Goal: Information Seeking & Learning: Learn about a topic

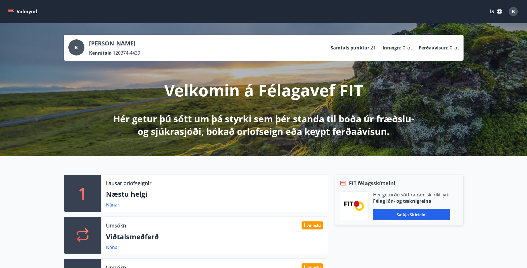
click at [496, 10] on icon "button" at bounding box center [499, 11] width 6 height 6
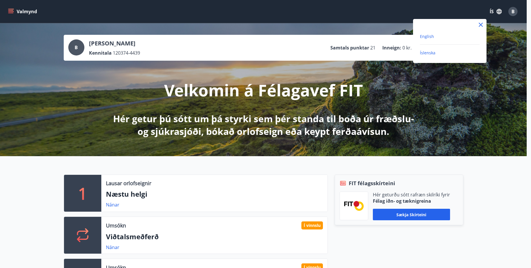
click at [431, 35] on span "English" at bounding box center [427, 36] width 14 height 5
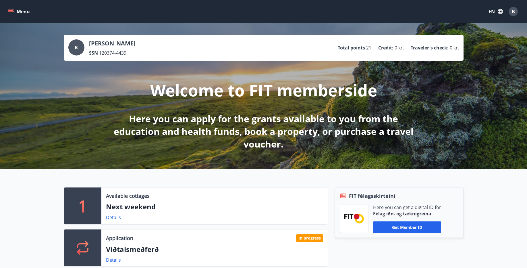
click at [11, 8] on button "Menu" at bounding box center [19, 11] width 25 height 10
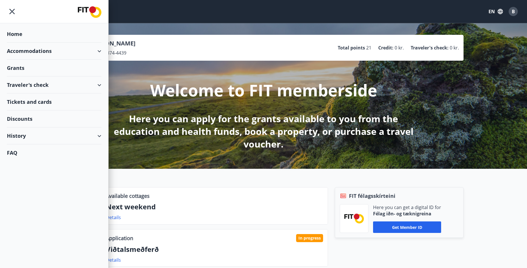
click at [27, 51] on div "Accommodations" at bounding box center [54, 50] width 94 height 17
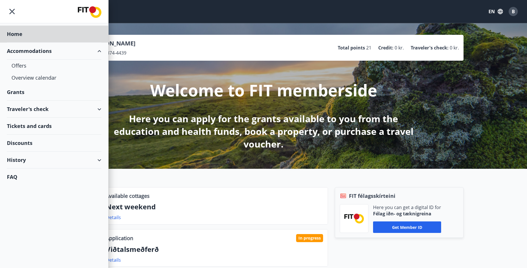
click at [18, 42] on div "Grants" at bounding box center [54, 34] width 94 height 17
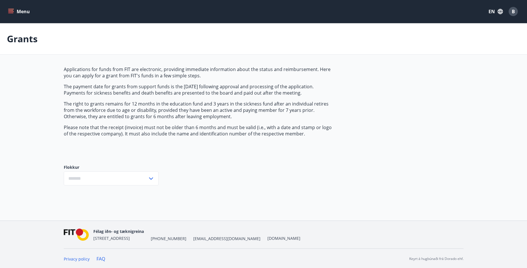
type input "***"
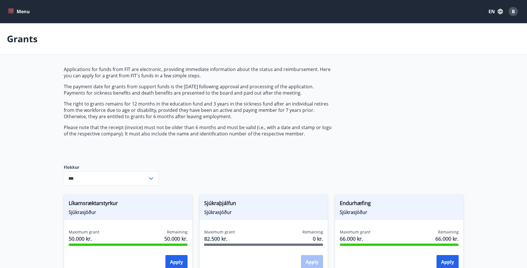
click at [14, 15] on button "Menu" at bounding box center [19, 11] width 25 height 10
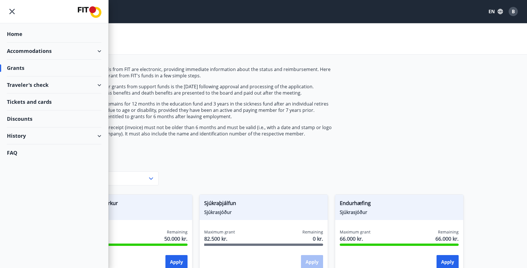
click at [102, 84] on icon at bounding box center [99, 85] width 7 height 7
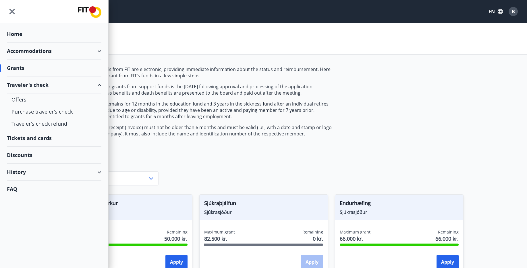
click at [99, 83] on div "Traveler's check" at bounding box center [54, 84] width 94 height 17
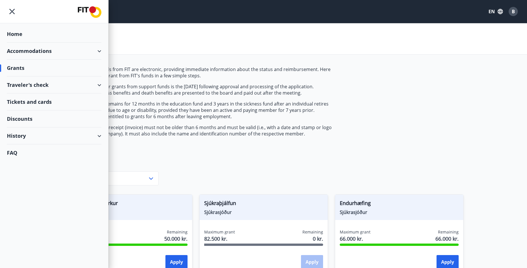
click at [26, 101] on div "Tickets and cards" at bounding box center [54, 101] width 94 height 17
